Goal: Task Accomplishment & Management: Manage account settings

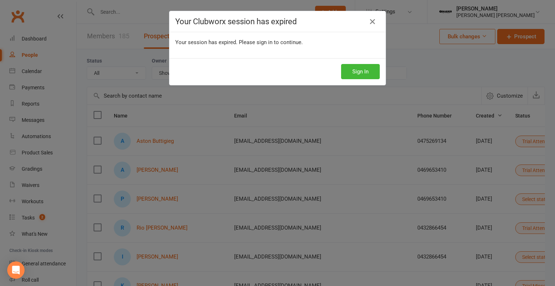
select select "100"
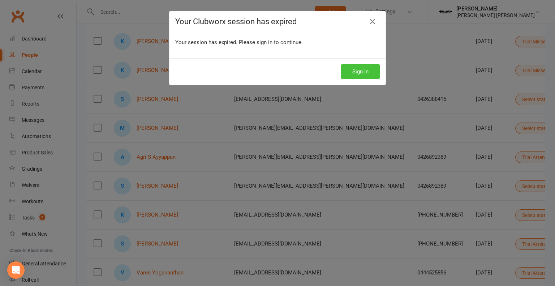
click at [362, 74] on button "Sign In" at bounding box center [360, 71] width 39 height 15
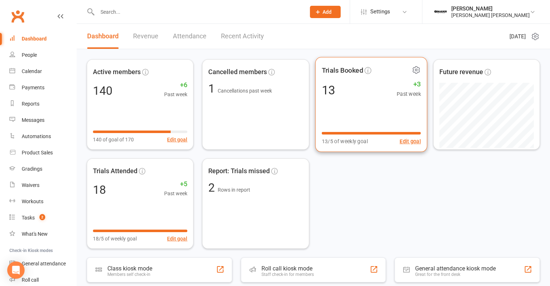
click at [352, 112] on div "Trials Booked 13 +3 Past week 13/5 of weekly goal Edit goal" at bounding box center [371, 104] width 112 height 95
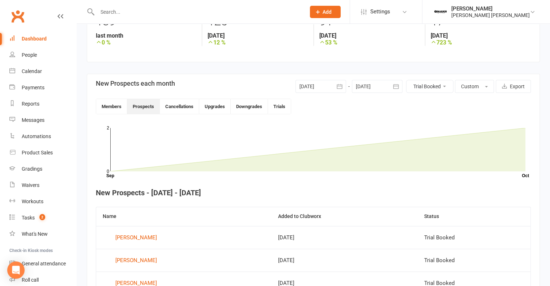
scroll to position [181, 0]
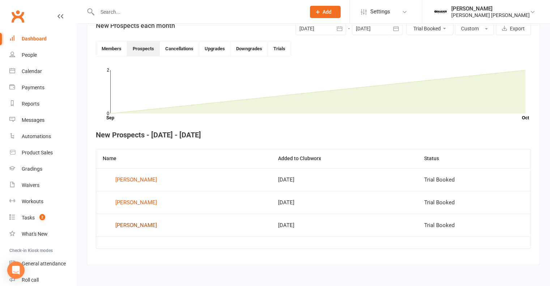
click at [132, 225] on div "[PERSON_NAME]" at bounding box center [136, 225] width 42 height 11
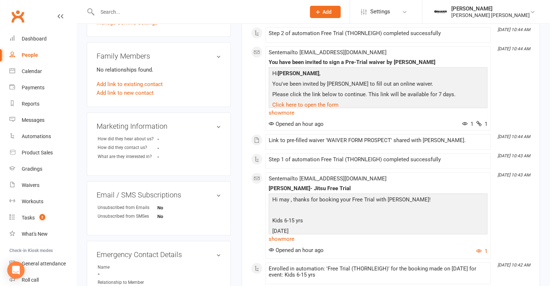
scroll to position [199, 0]
click at [29, 42] on div "Dashboard" at bounding box center [34, 39] width 25 height 6
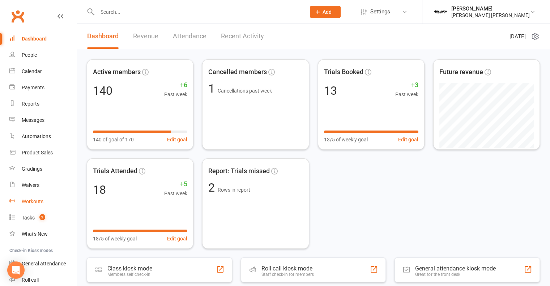
click at [29, 201] on div "Workouts" at bounding box center [33, 201] width 22 height 6
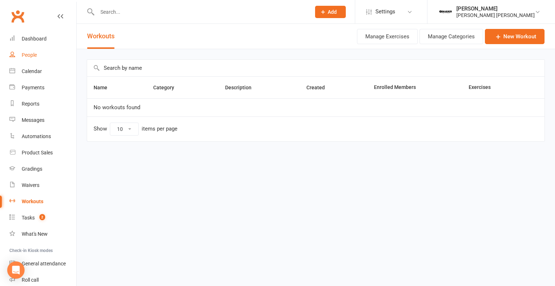
click at [37, 49] on link "People" at bounding box center [42, 55] width 67 height 16
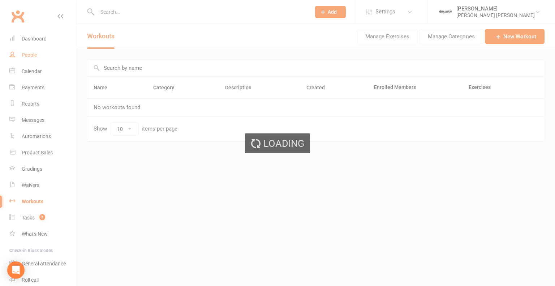
select select "100"
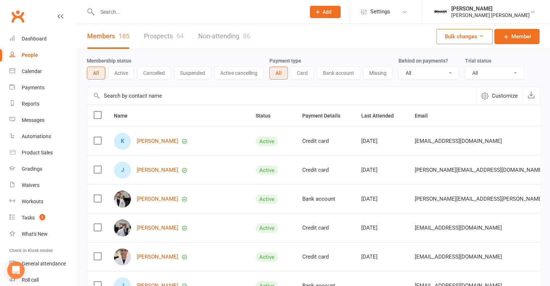
click at [169, 39] on link "Prospects 64" at bounding box center [164, 36] width 40 height 25
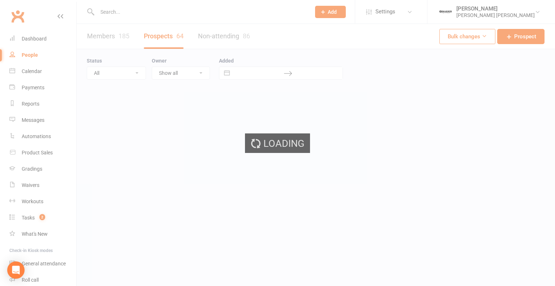
select select "100"
